Goal: Task Accomplishment & Management: Complete application form

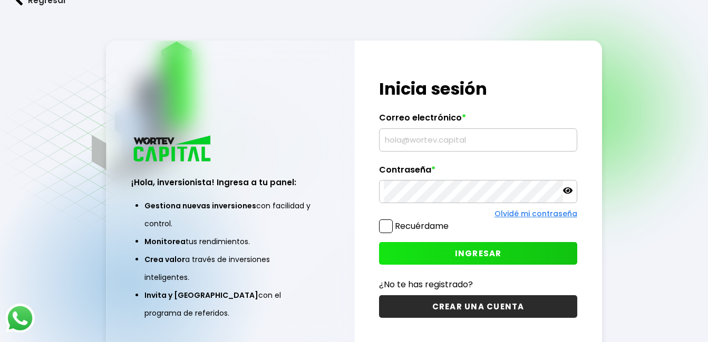
click at [437, 147] on input "text" at bounding box center [478, 140] width 188 height 22
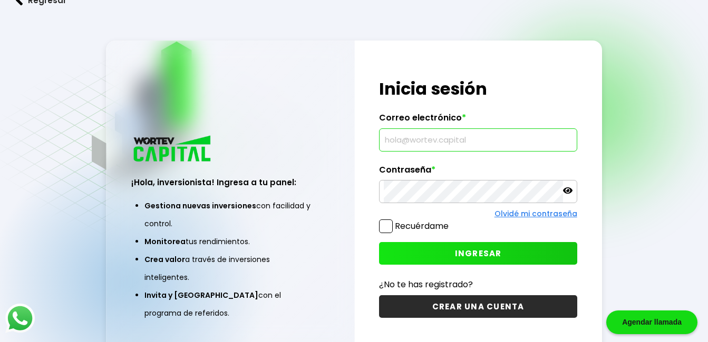
type input "hugocazarez091@gmail.com"
click at [567, 194] on icon at bounding box center [567, 190] width 9 height 9
click at [387, 229] on span at bounding box center [386, 227] width 14 height 14
click at [450, 221] on input "Recuérdame" at bounding box center [450, 221] width 0 height 0
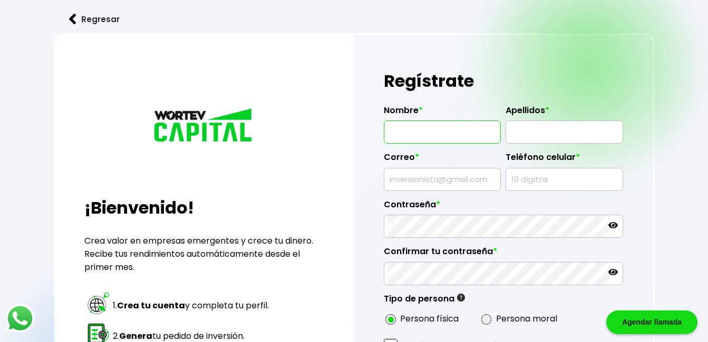
click at [447, 125] on input "text" at bounding box center [441, 132] width 107 height 22
type input "HUGO"
type input "CAZAREZ RAMIREZ"
type input "hugocazarez091@gmail.com"
type input "4737406922"
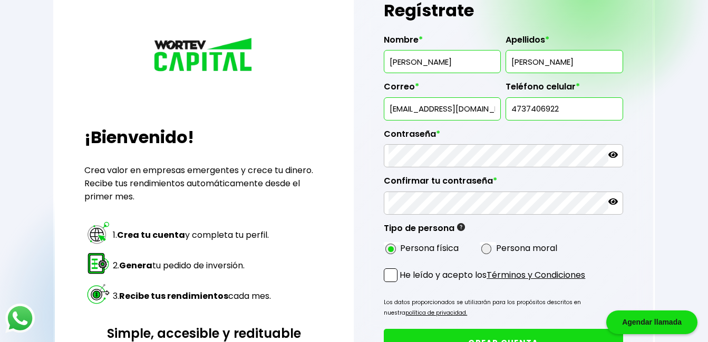
scroll to position [90, 0]
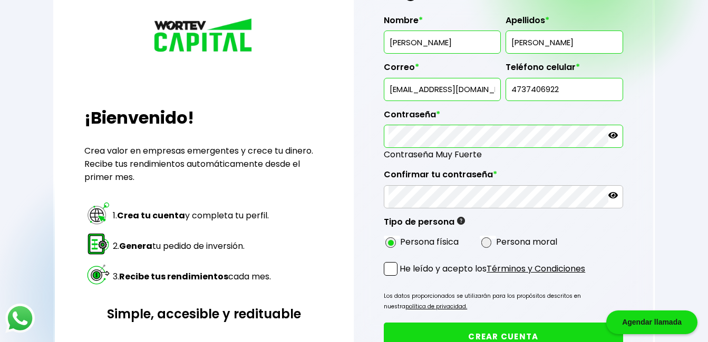
click at [616, 136] on icon at bounding box center [612, 135] width 9 height 6
click at [610, 195] on icon at bounding box center [612, 195] width 9 height 6
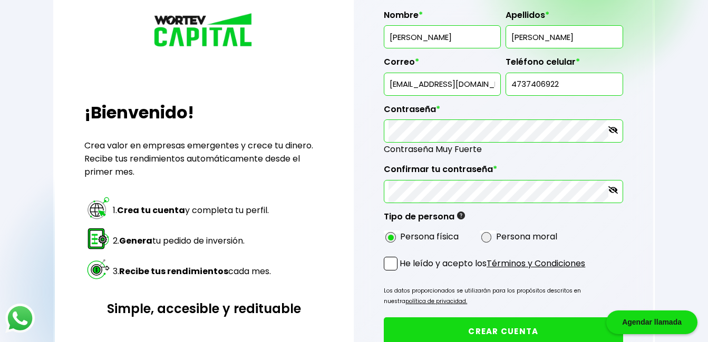
scroll to position [187, 0]
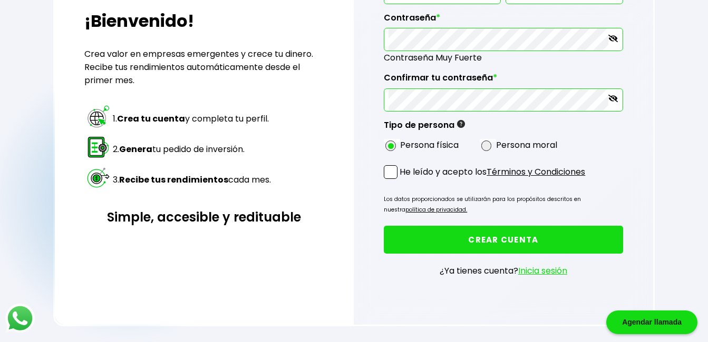
click at [387, 176] on span at bounding box center [391, 172] width 14 height 14
click at [401, 180] on input "He leído y acepto los Términos y Condiciones" at bounding box center [401, 180] width 0 height 0
click at [489, 148] on span at bounding box center [486, 146] width 11 height 11
click at [497, 148] on input "radio" at bounding box center [500, 145] width 7 height 7
radio input "true"
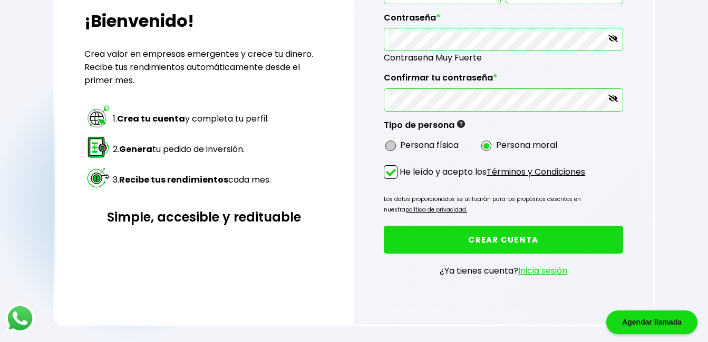
click at [393, 145] on span at bounding box center [390, 146] width 11 height 11
click at [401, 145] on input "radio" at bounding box center [404, 145] width 7 height 7
radio input "true"
click at [494, 143] on div "Persona moral" at bounding box center [526, 145] width 95 height 13
click at [487, 143] on span at bounding box center [486, 146] width 11 height 11
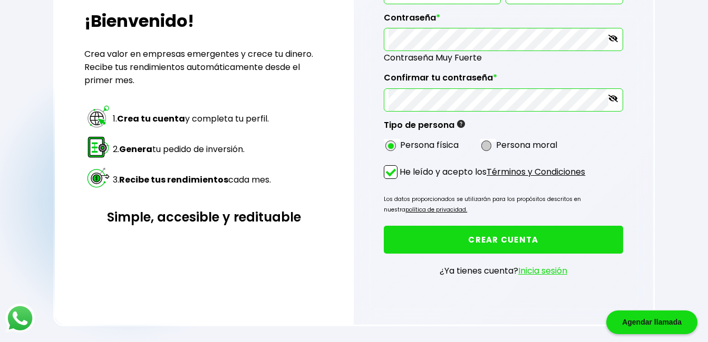
click at [497, 143] on input "radio" at bounding box center [500, 145] width 7 height 7
radio input "true"
click at [393, 146] on span at bounding box center [390, 146] width 11 height 11
click at [401, 146] on input "radio" at bounding box center [404, 145] width 7 height 7
radio input "true"
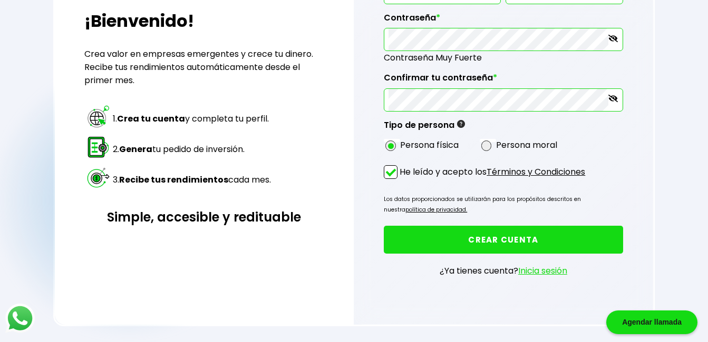
click at [477, 240] on button "CREAR CUENTA" at bounding box center [503, 240] width 239 height 28
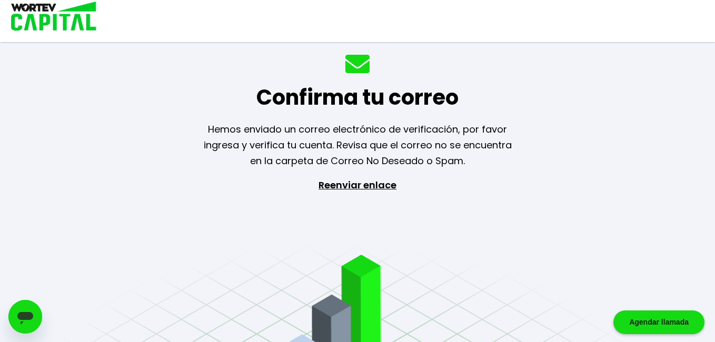
drag, startPoint x: 712, startPoint y: 91, endPoint x: 695, endPoint y: 113, distance: 28.6
click at [698, 109] on div "Confirma tu correo Hemos enviado un correo electrónico de verificación, por fav…" at bounding box center [357, 171] width 715 height 342
click at [572, 207] on div "Confirma tu correo Hemos enviado un correo electrónico de verificación, por fav…" at bounding box center [357, 171] width 715 height 342
click at [478, 163] on p "Hemos enviado un correo electrónico de verificación, por favor ingresa y verifi…" at bounding box center [357, 145] width 335 height 47
click at [37, 313] on div "Abrir ventana de mensajería" at bounding box center [25, 317] width 32 height 32
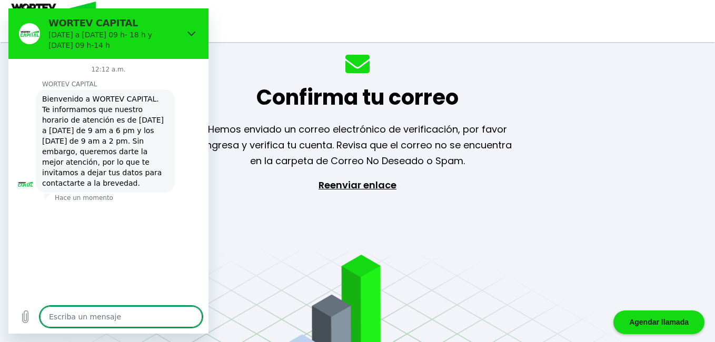
type textarea "x"
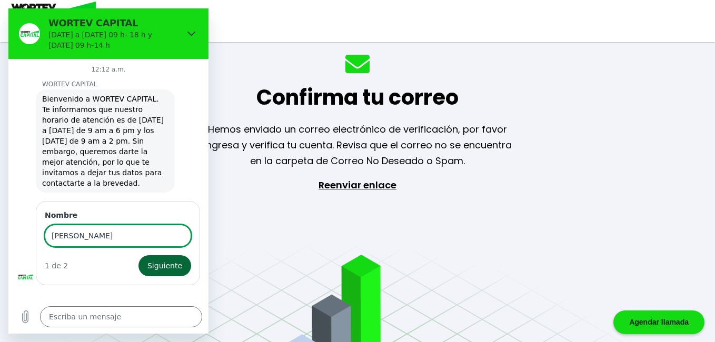
type input "hugo"
click at [165, 260] on span "Siguiente" at bounding box center [165, 266] width 35 height 13
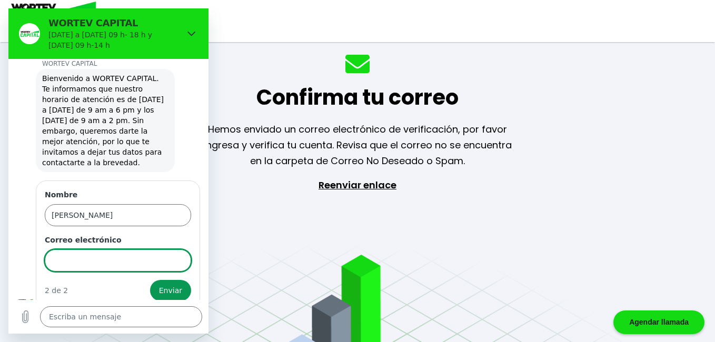
click at [133, 251] on input "Correo electrónico" at bounding box center [118, 261] width 146 height 22
type input "hugocazarez091@gmail.com"
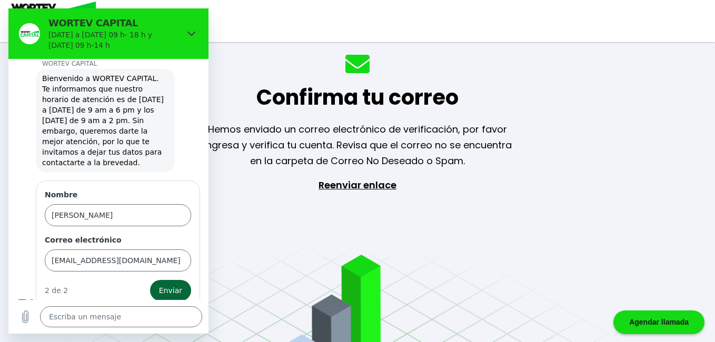
click at [151, 280] on button "Enviar" at bounding box center [170, 290] width 41 height 21
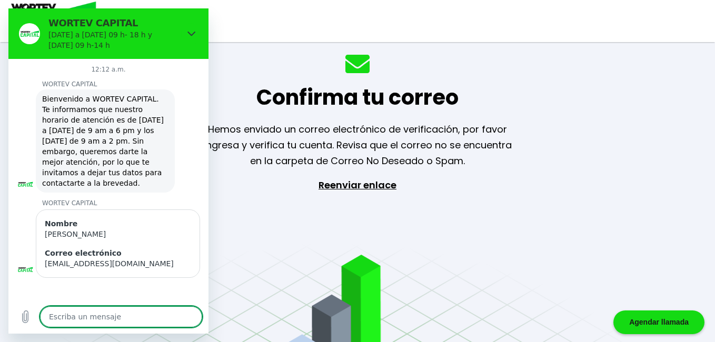
scroll to position [0, 0]
type textarea "x"
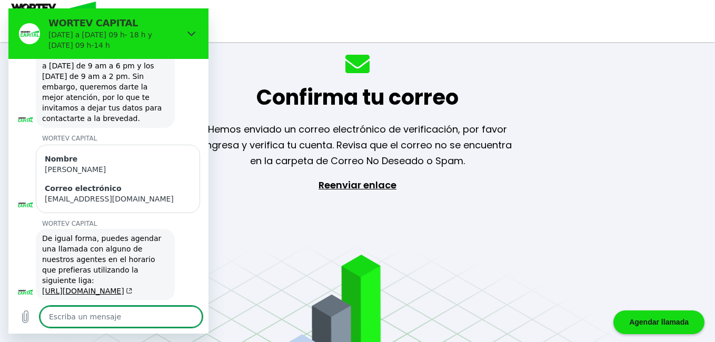
scroll to position [67, 0]
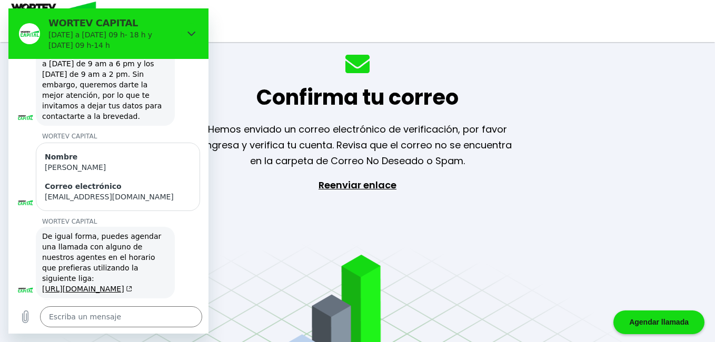
click at [264, 170] on div "Confirma tu correo Hemos enviado un correo electrónico de verificación, por fav…" at bounding box center [357, 171] width 715 height 342
click at [429, 125] on p "Hemos enviado un correo electrónico de verificación, por favor ingresa y verifi…" at bounding box center [357, 145] width 335 height 47
